Goal: Task Accomplishment & Management: Manage account settings

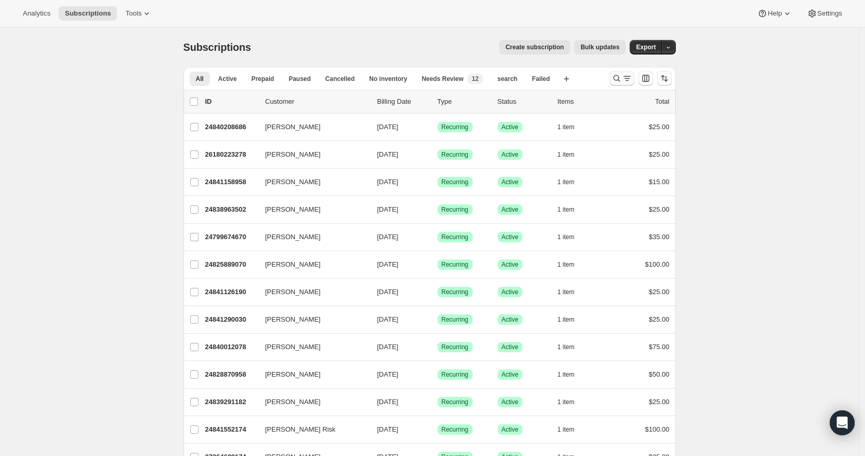
click at [618, 79] on icon "Search and filter results" at bounding box center [617, 78] width 10 height 10
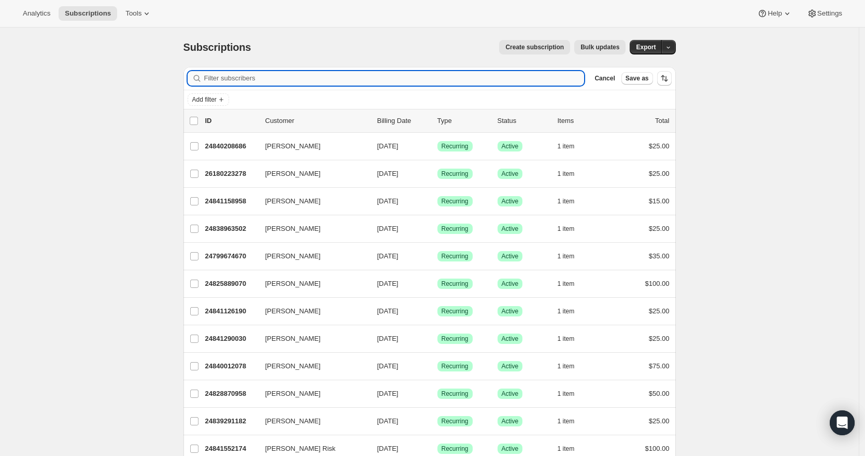
type input "t"
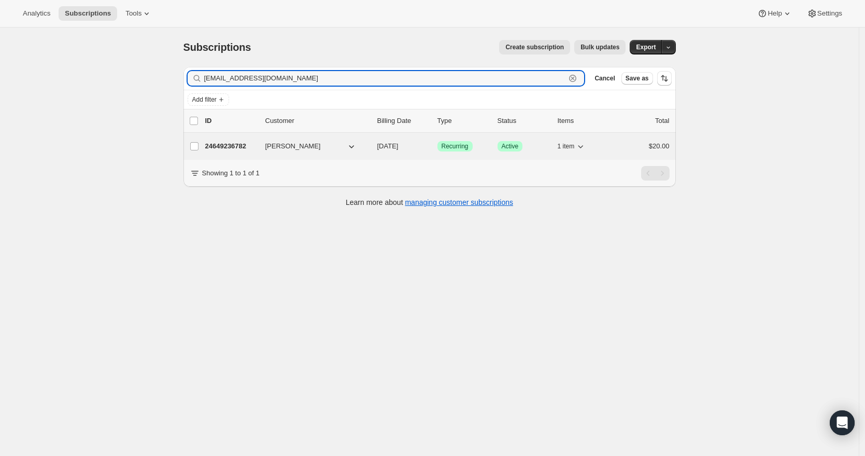
type input "[EMAIL_ADDRESS][DOMAIN_NAME]"
click at [257, 145] on p "24649236782" at bounding box center [231, 146] width 52 height 10
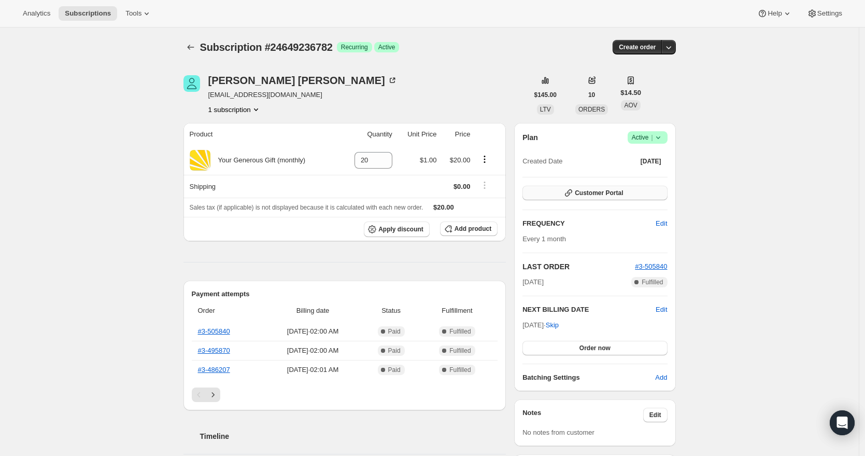
click at [610, 192] on span "Customer Portal" at bounding box center [599, 193] width 48 height 8
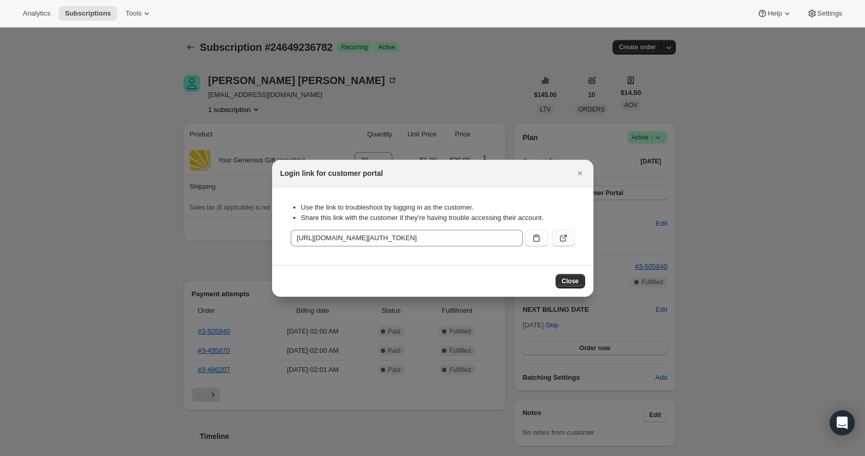
click at [566, 235] on icon ":rca:" at bounding box center [563, 238] width 10 height 10
